Goal: Information Seeking & Learning: Find specific page/section

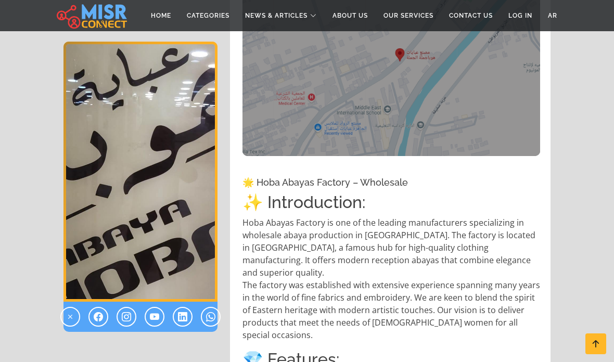
scroll to position [403, 0]
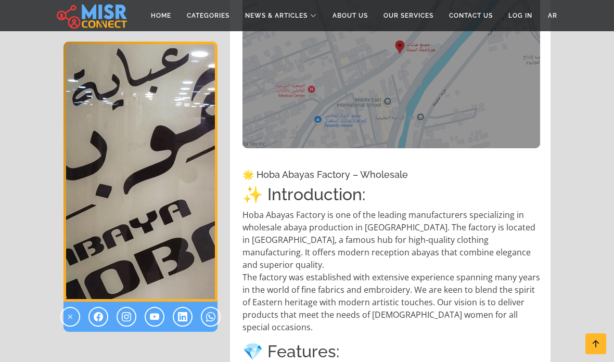
click at [123, 317] on icon at bounding box center [126, 317] width 9 height 12
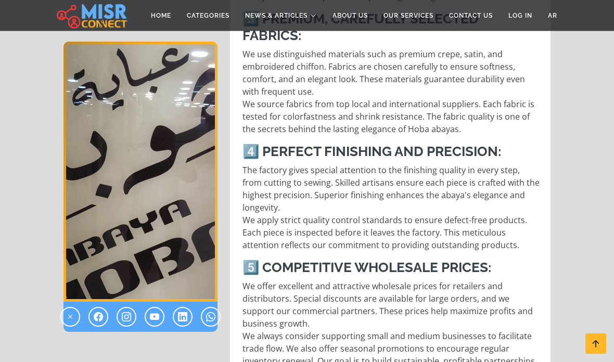
scroll to position [1007, 0]
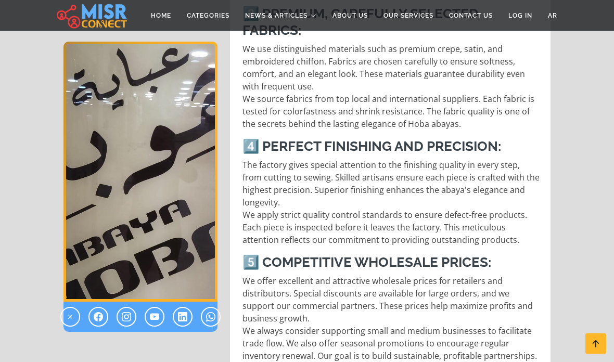
click at [120, 319] on link at bounding box center [127, 317] width 20 height 20
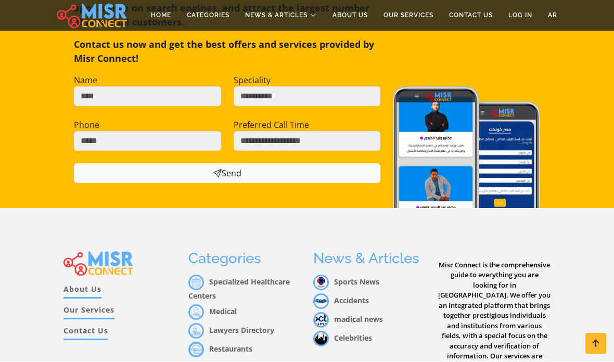
scroll to position [3470, 0]
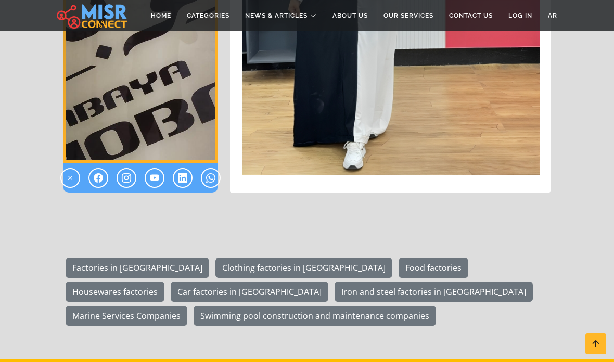
scroll to position [3059, 0]
click at [239, 259] on link "Clothing factories in [GEOGRAPHIC_DATA]" at bounding box center [304, 269] width 177 height 20
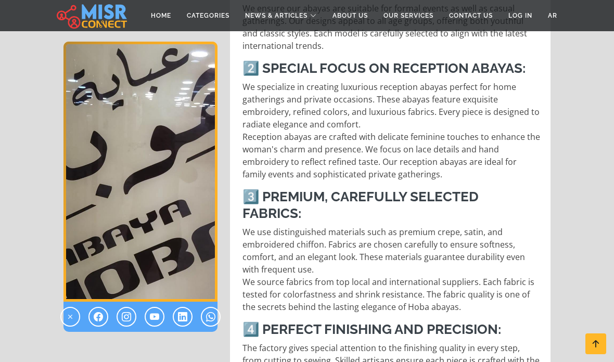
scroll to position [821, 0]
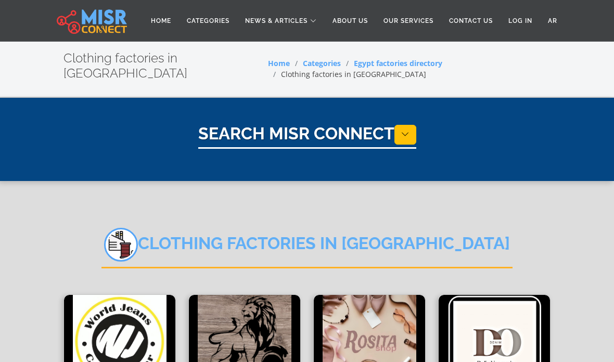
select select "**********"
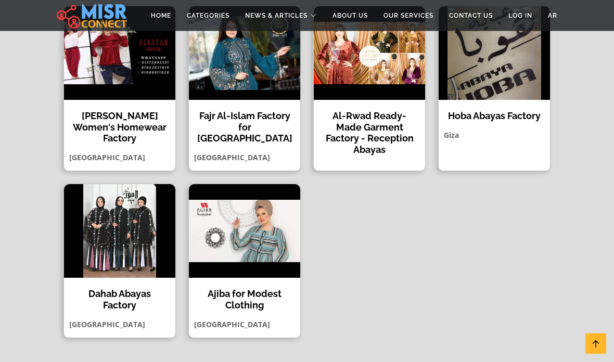
scroll to position [632, 0]
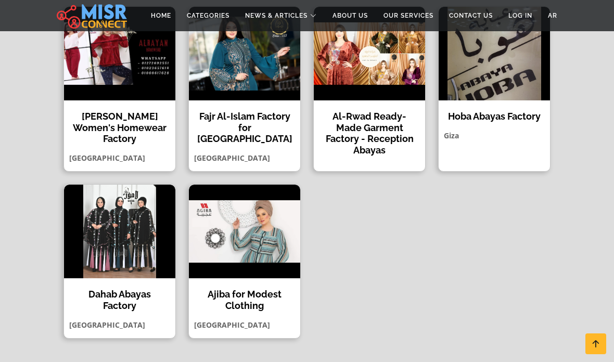
click at [391, 111] on h4 "Al-Rwad Ready-Made Garment Factory - Reception Abayas" at bounding box center [370, 133] width 96 height 45
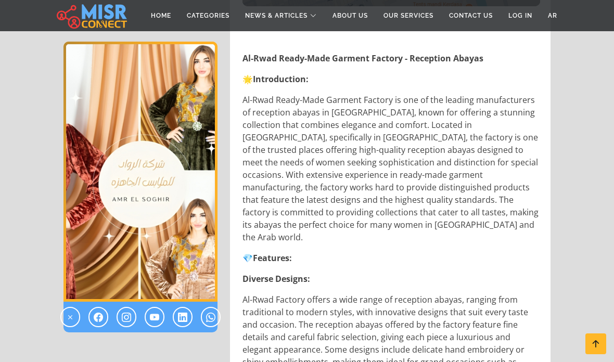
scroll to position [568, 0]
